Goal: Download file/media

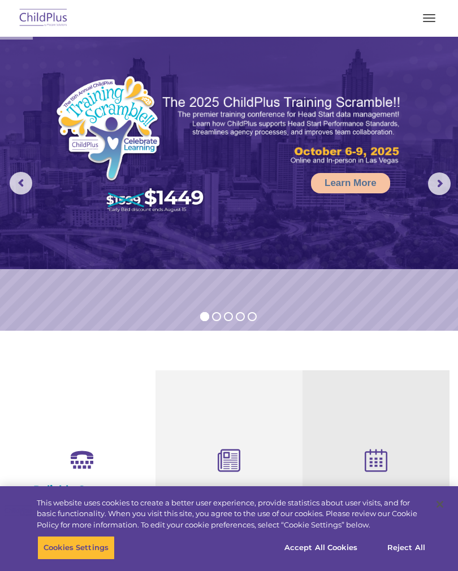
select select "MEDIUM"
click at [427, 16] on button "button" at bounding box center [429, 18] width 24 height 18
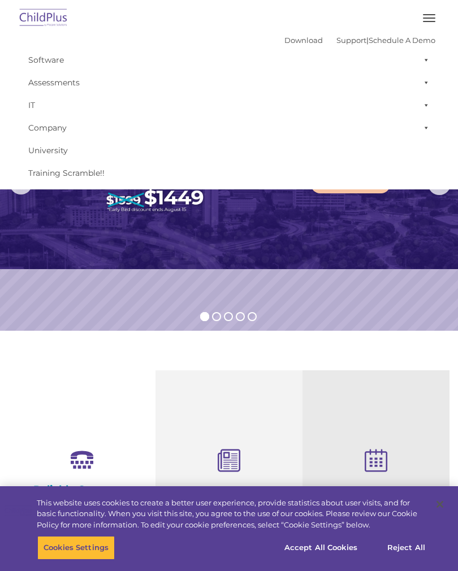
click at [377, 237] on img at bounding box center [229, 153] width 458 height 232
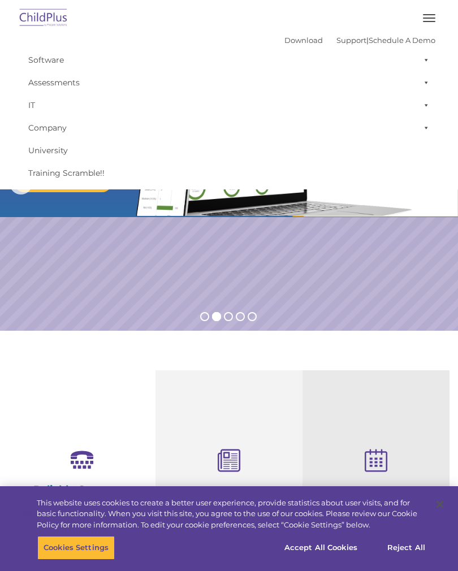
click at [425, 22] on button "button" at bounding box center [429, 18] width 24 height 18
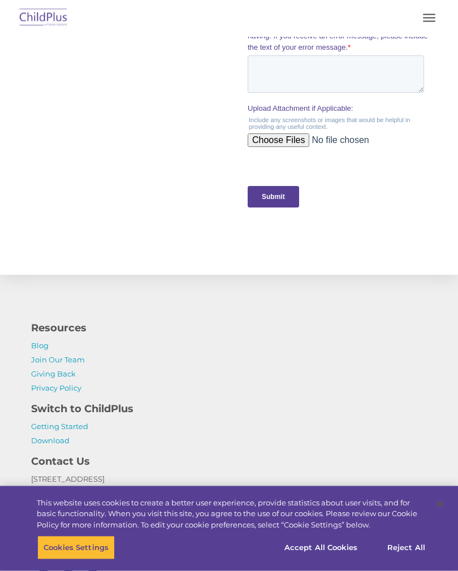
scroll to position [1267, 0]
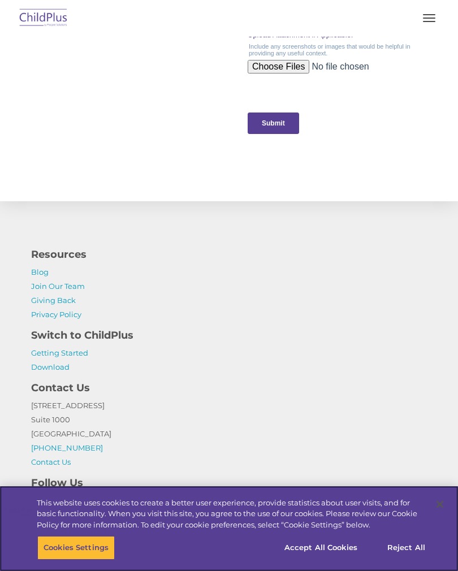
click at [333, 559] on button "Accept All Cookies" at bounding box center [320, 548] width 85 height 24
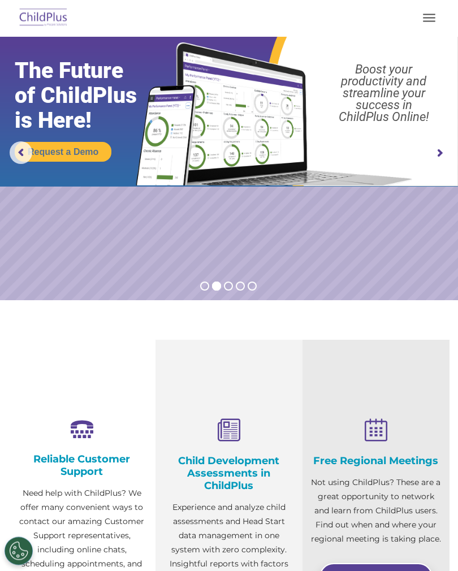
scroll to position [0, 0]
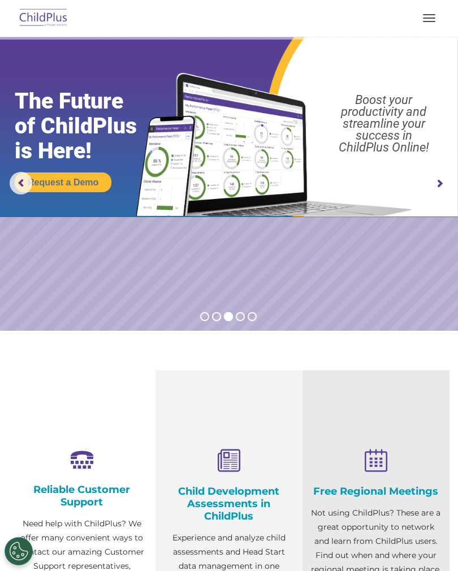
click at [436, 21] on button "button" at bounding box center [429, 18] width 24 height 18
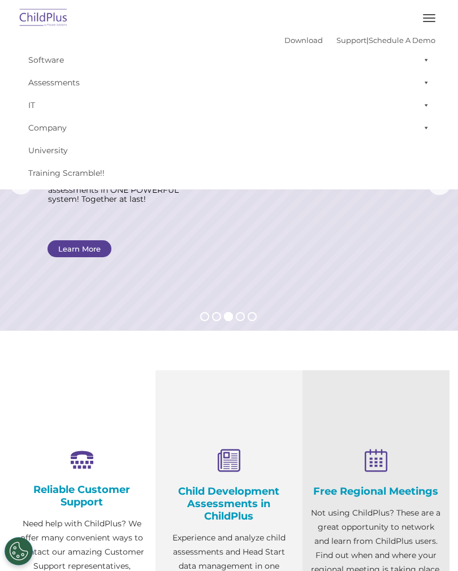
click at [371, 228] on rs-layer at bounding box center [229, 184] width 458 height 294
click at [365, 265] on rs-layer at bounding box center [229, 184] width 458 height 294
click at [431, 14] on span "button" at bounding box center [429, 14] width 12 height 1
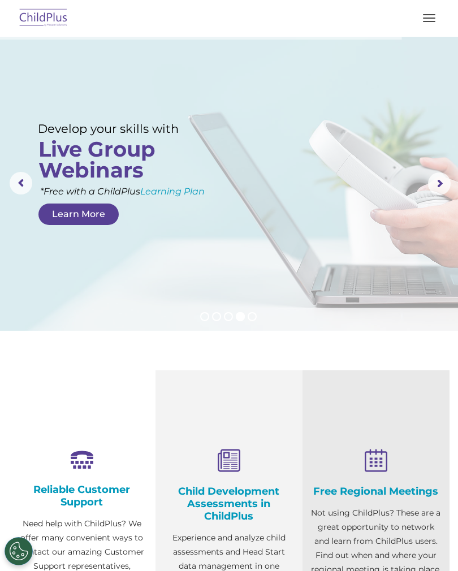
click at [49, 20] on img at bounding box center [43, 18] width 53 height 27
click at [424, 16] on button "button" at bounding box center [429, 18] width 24 height 18
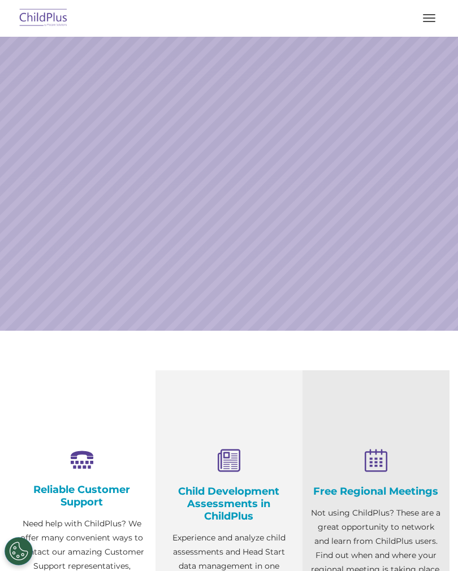
select select "MEDIUM"
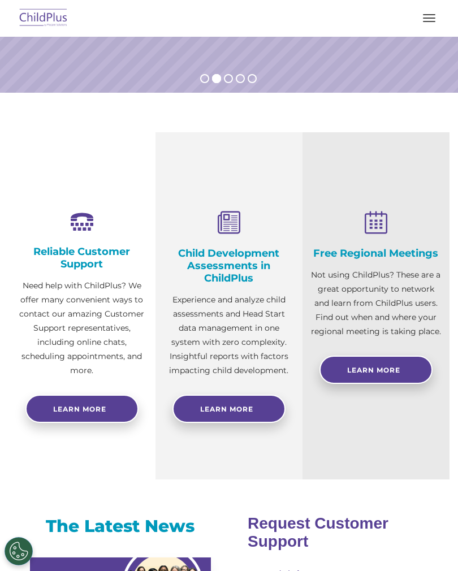
scroll to position [239, 0]
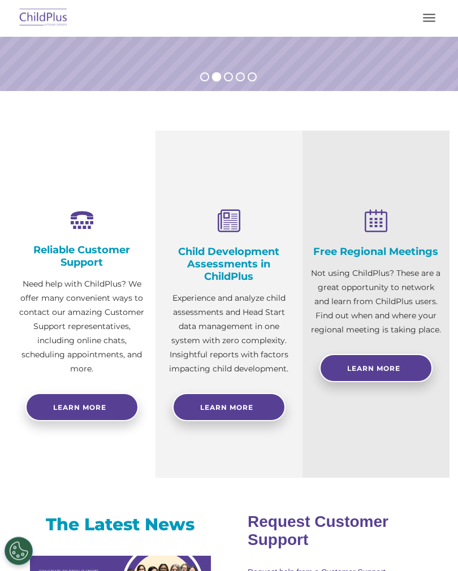
click at [250, 399] on link "Learn More" at bounding box center [228, 407] width 113 height 28
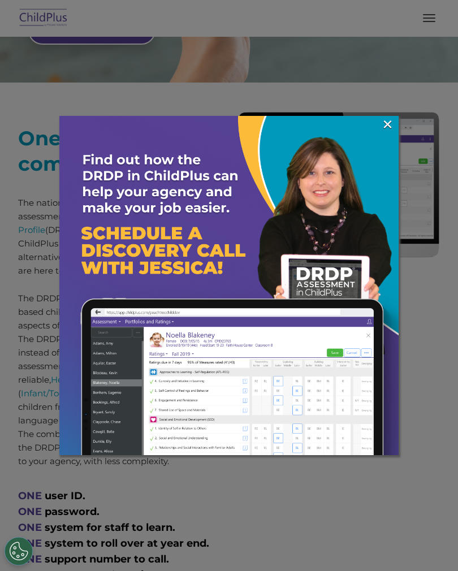
scroll to position [410, 0]
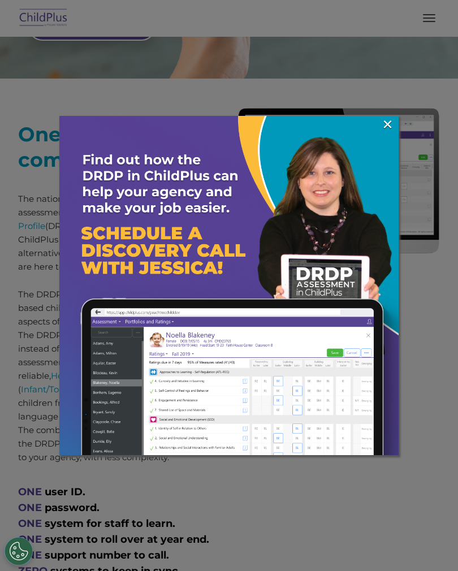
click at [379, 123] on img at bounding box center [228, 285] width 339 height 339
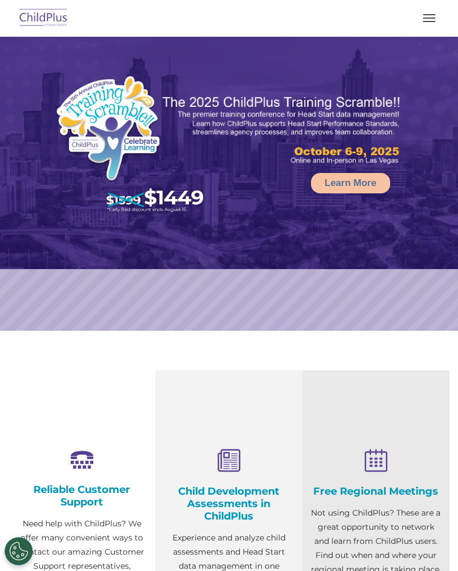
select select "MEDIUM"
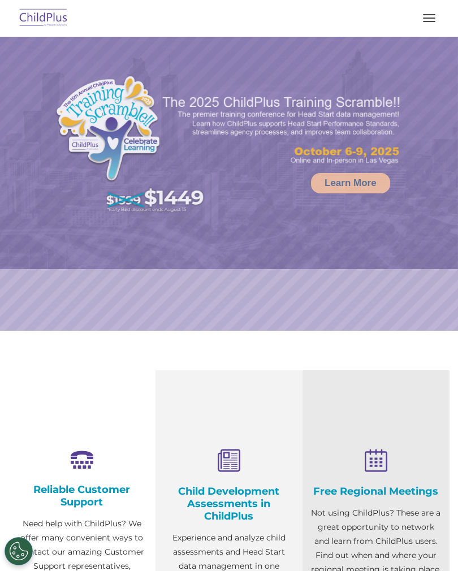
select select "MEDIUM"
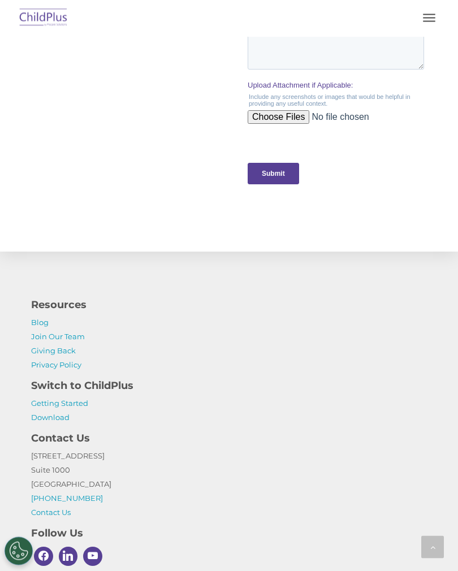
scroll to position [1284, 0]
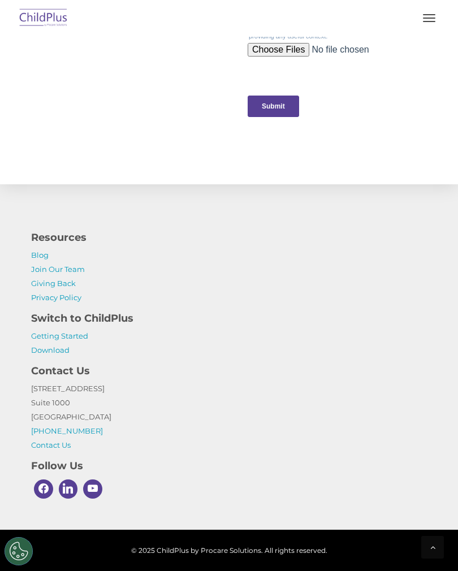
click at [51, 350] on link "Download" at bounding box center [50, 349] width 38 height 9
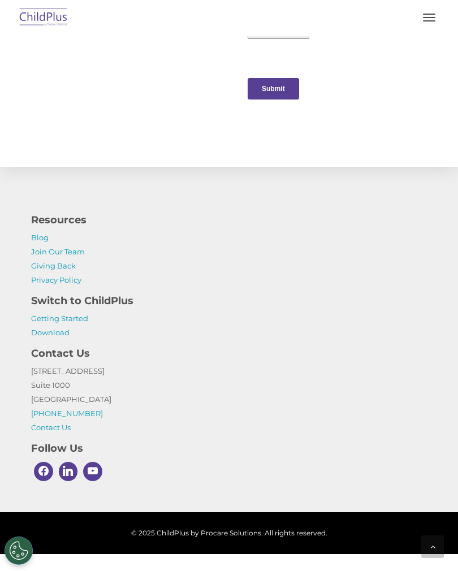
scroll to position [1301, 0]
